Goal: Complete application form

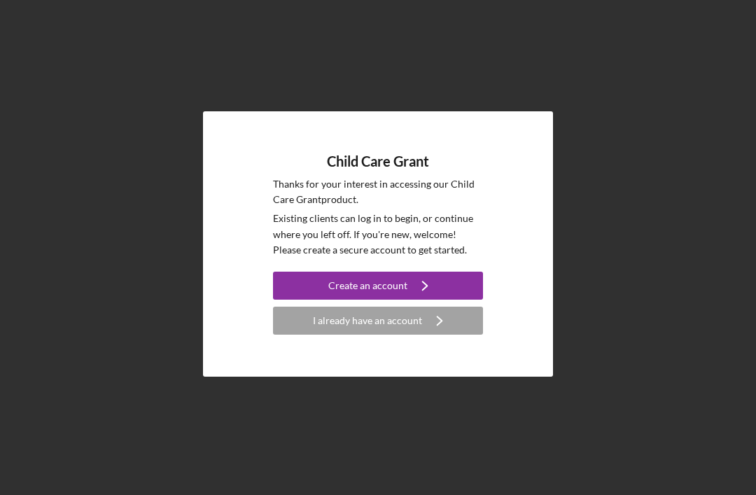
click at [422, 338] on icon "Icon/Navigate" at bounding box center [439, 320] width 35 height 35
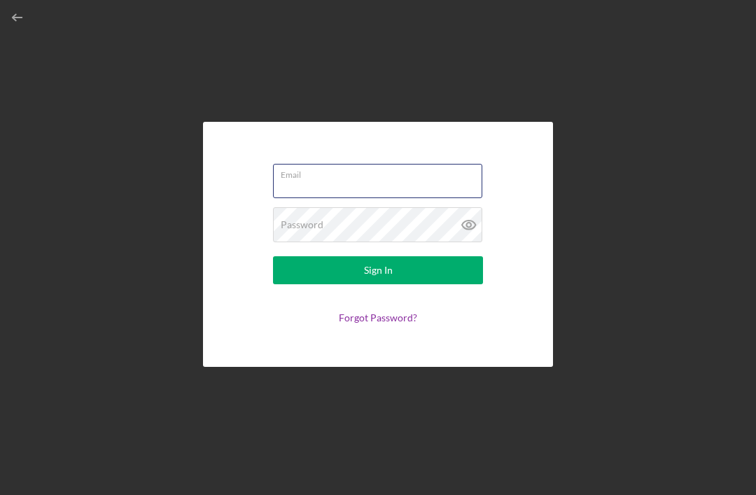
type input "[EMAIL_ADDRESS][DOMAIN_NAME]"
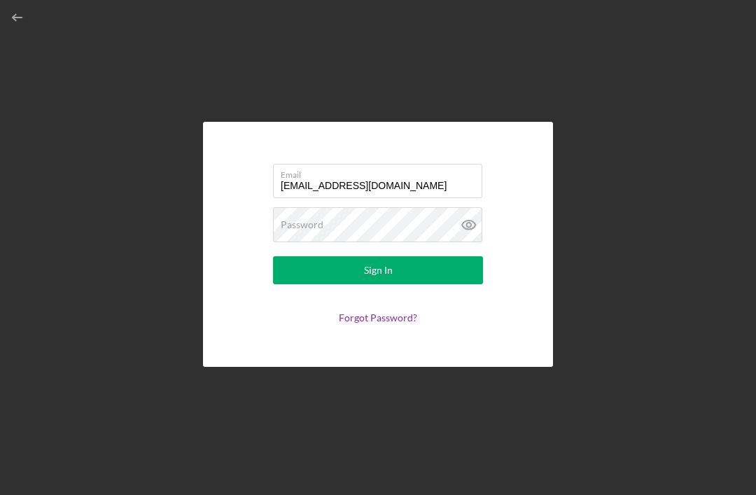
click at [378, 284] on button "Sign In" at bounding box center [378, 270] width 210 height 28
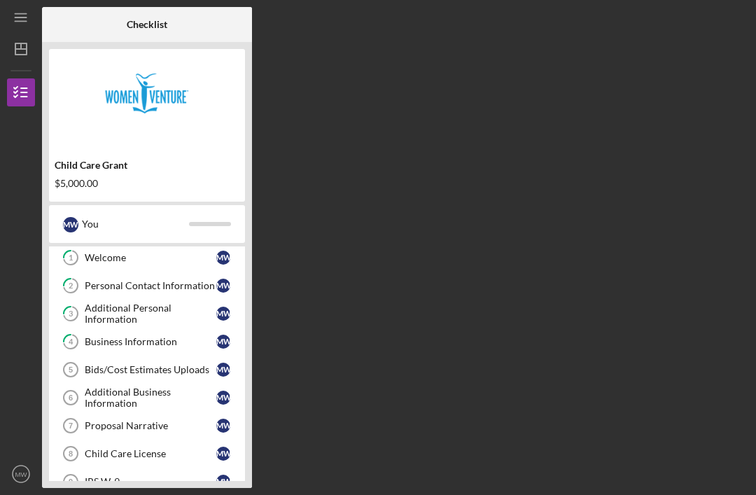
scroll to position [31, 0]
click at [153, 366] on div "Bids/Cost Estimates Uploads" at bounding box center [151, 370] width 132 height 11
